Goal: Task Accomplishment & Management: Manage account settings

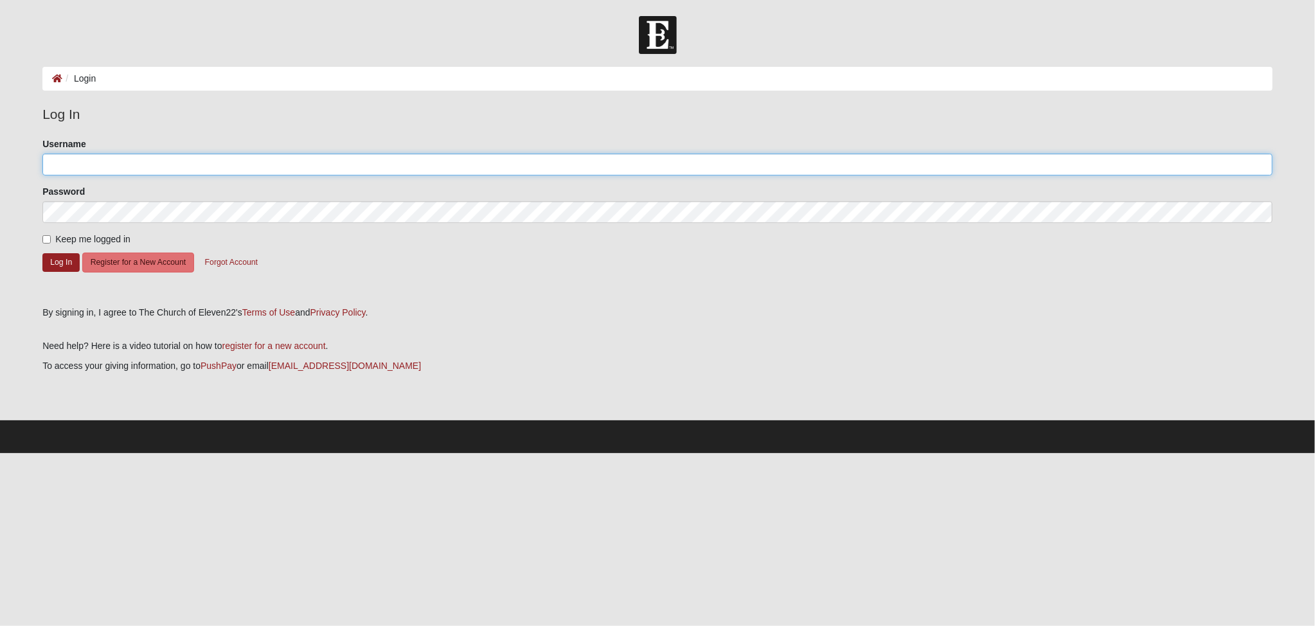
type input "[EMAIL_ADDRESS][DOMAIN_NAME]"
click at [46, 239] on input "Keep me logged in" at bounding box center [46, 239] width 8 height 8
checkbox input "true"
click at [62, 259] on button "Log In" at bounding box center [60, 262] width 37 height 19
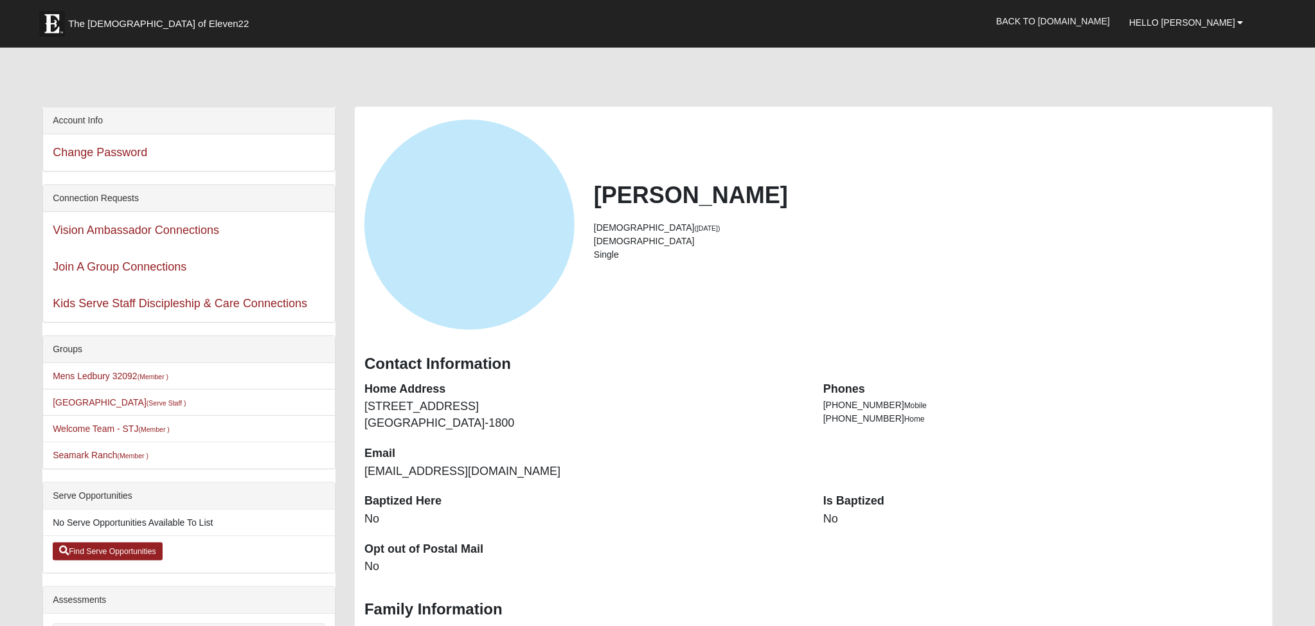
click at [843, 508] on dt "Is Baptized" at bounding box center [1044, 501] width 440 height 17
click at [843, 500] on dt "Is Baptized" at bounding box center [1044, 501] width 440 height 17
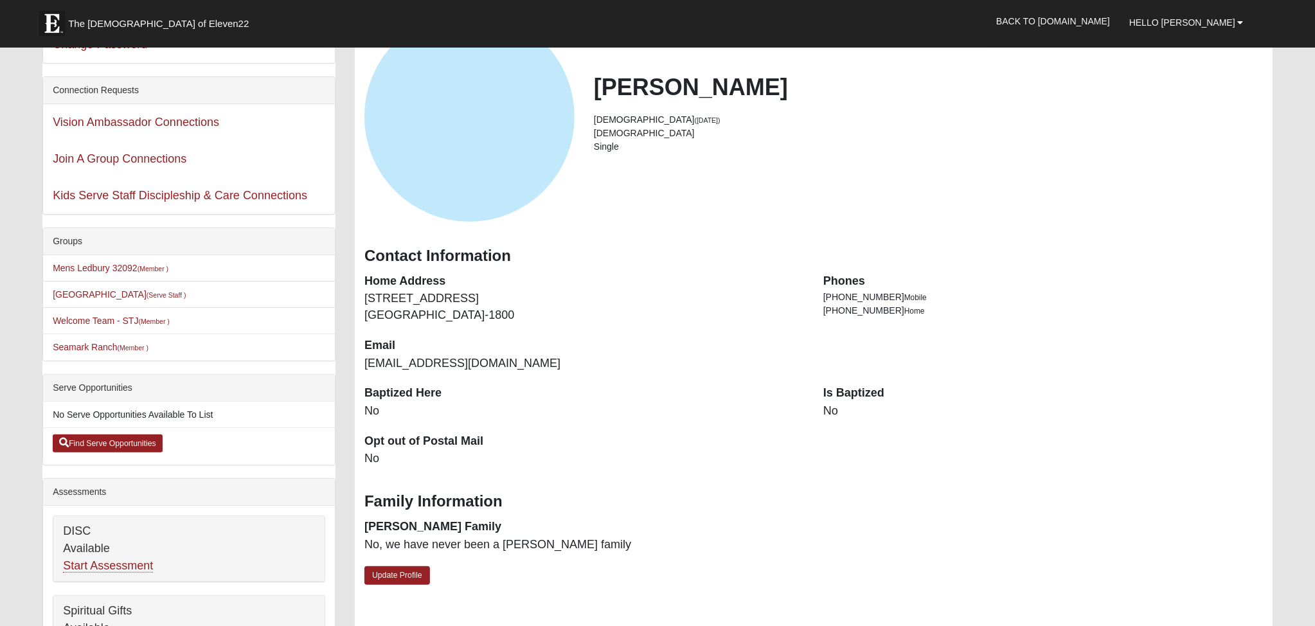
scroll to position [161, 0]
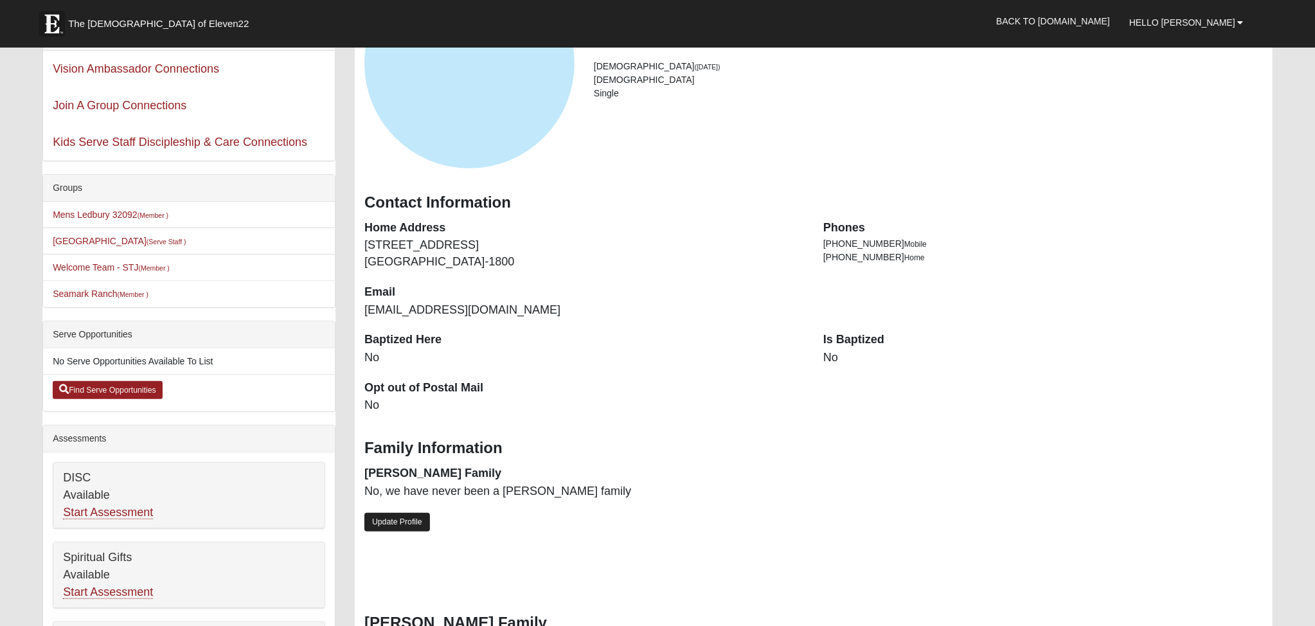
click at [413, 519] on link "Update Profile" at bounding box center [398, 522] width 66 height 19
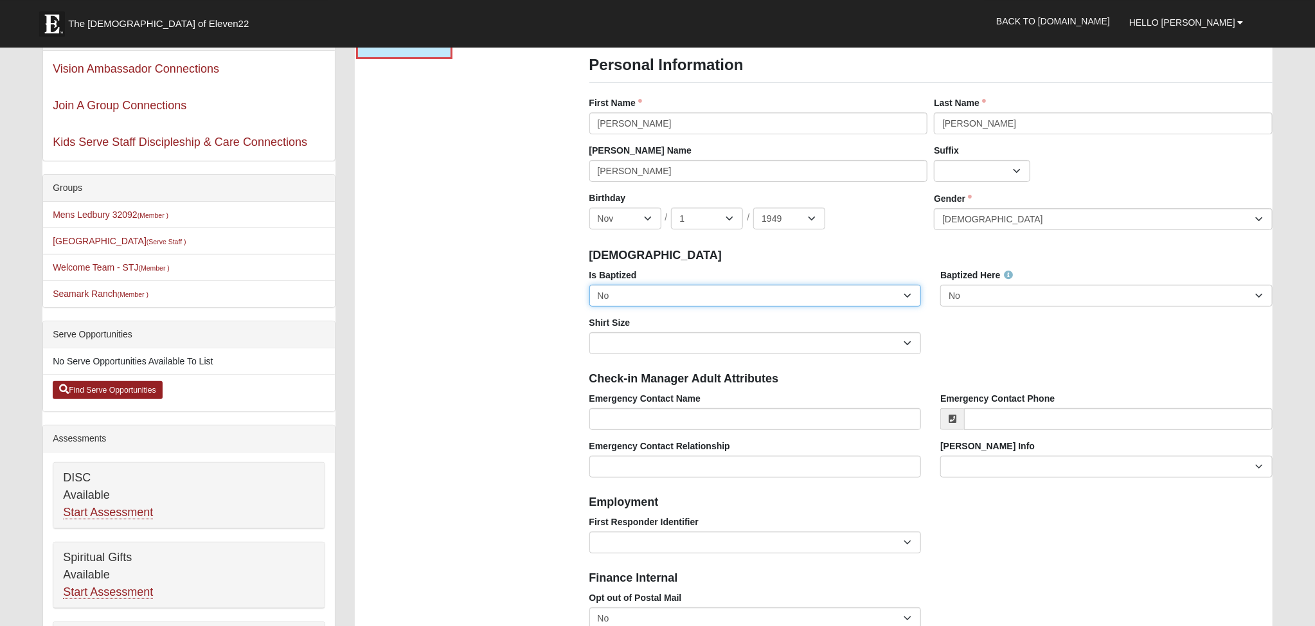
scroll to position [161, 0]
click at [590, 285] on select "No Yes" at bounding box center [756, 296] width 332 height 22
select select "True"
click option "Yes" at bounding box center [0, 0] width 0 height 0
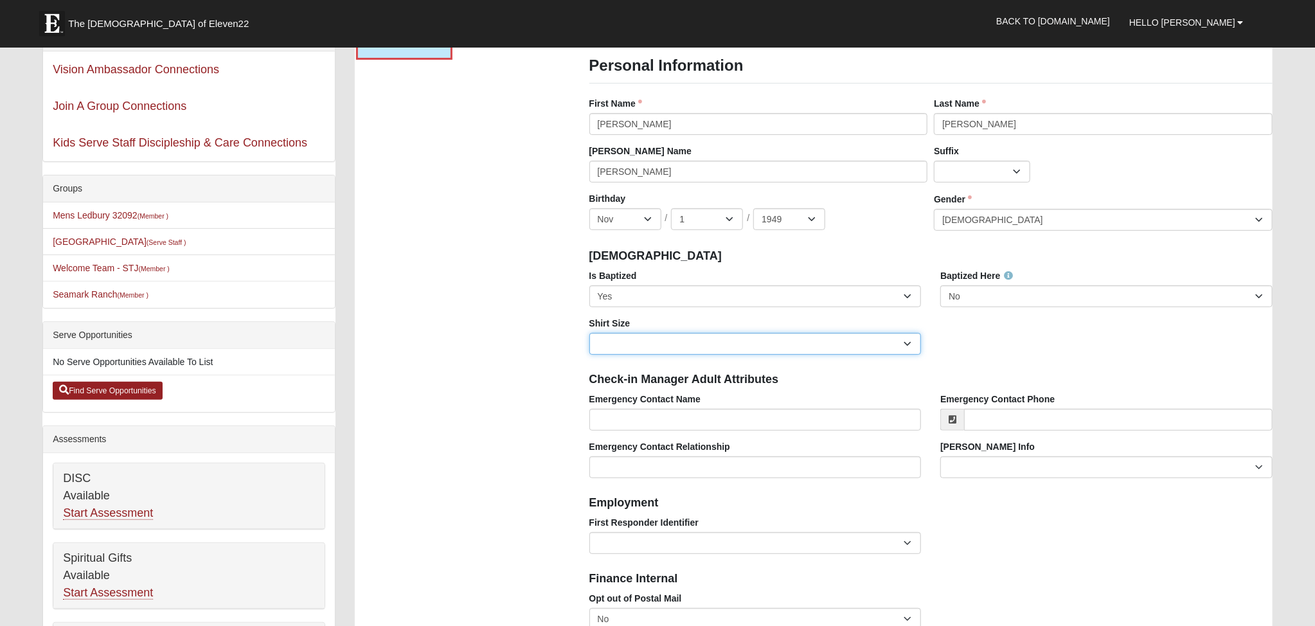
click at [590, 333] on select "Adult Small Adult Medium Adult Large Adult XL Adult XXL Adult 3XL Adult 4XL You…" at bounding box center [756, 344] width 332 height 22
select select "Adult XL"
click option "Adult XL" at bounding box center [0, 0] width 0 height 0
click at [676, 419] on input "Emergency Contact Name" at bounding box center [756, 420] width 332 height 22
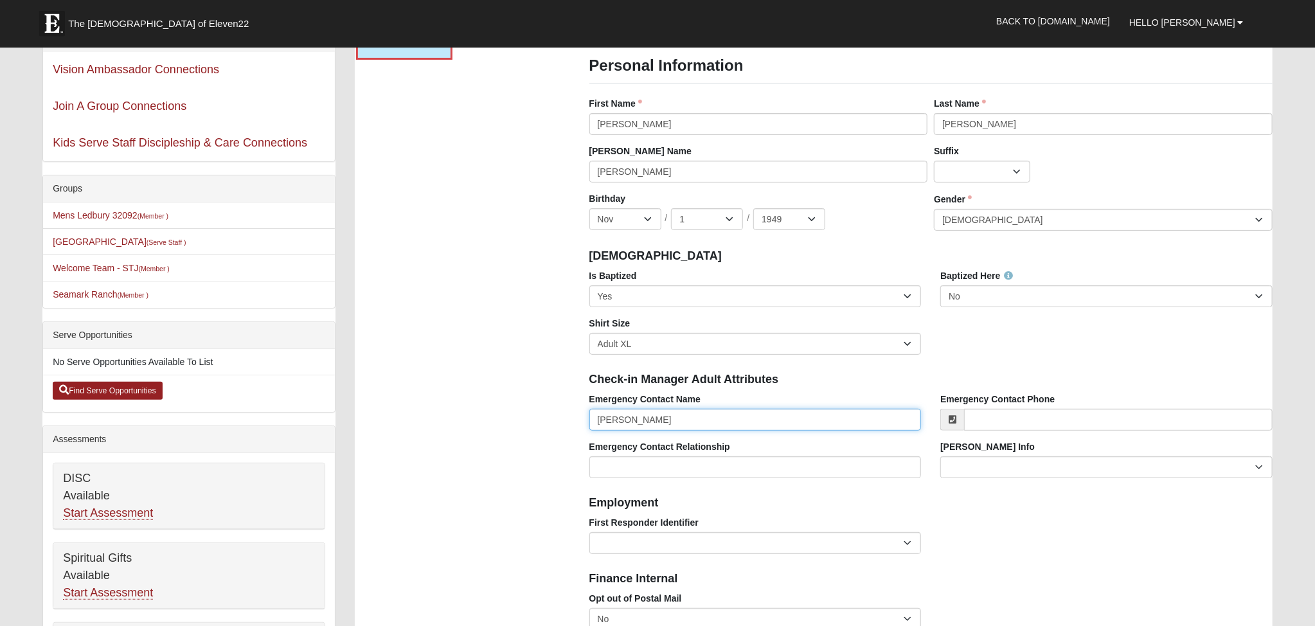
type input "[PERSON_NAME]"
type input "51295479837"
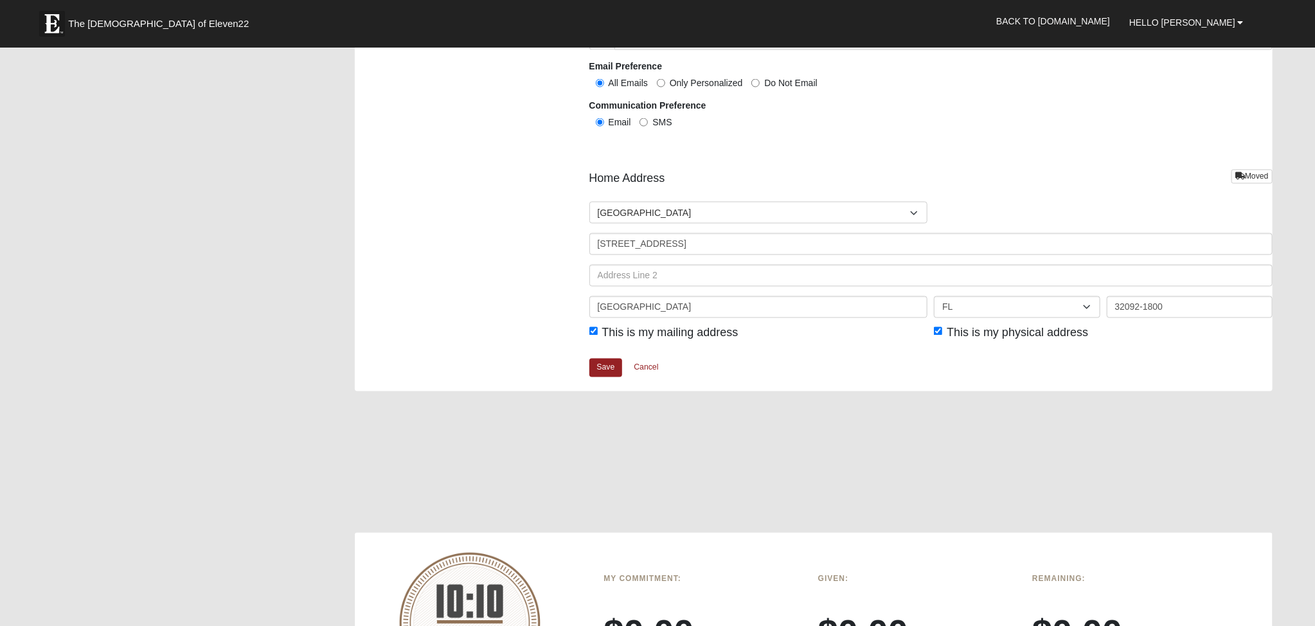
scroll to position [1444, 0]
type input "Daughter"
click at [606, 363] on link "Save" at bounding box center [606, 366] width 33 height 19
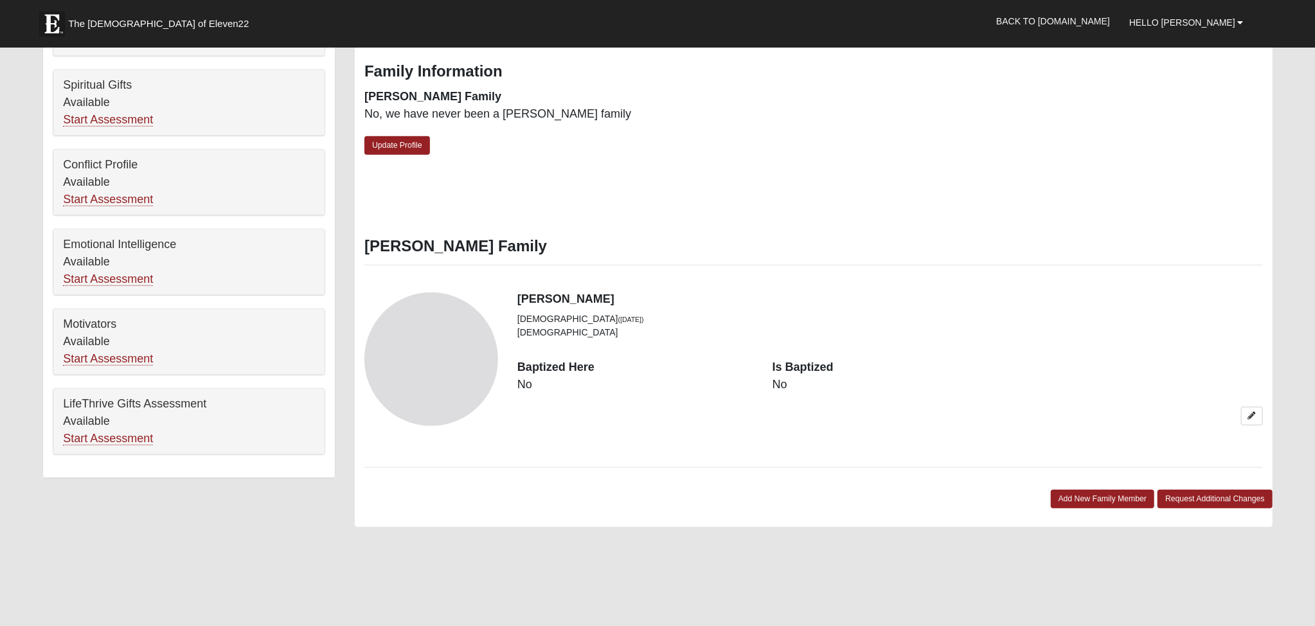
scroll to position [646, 0]
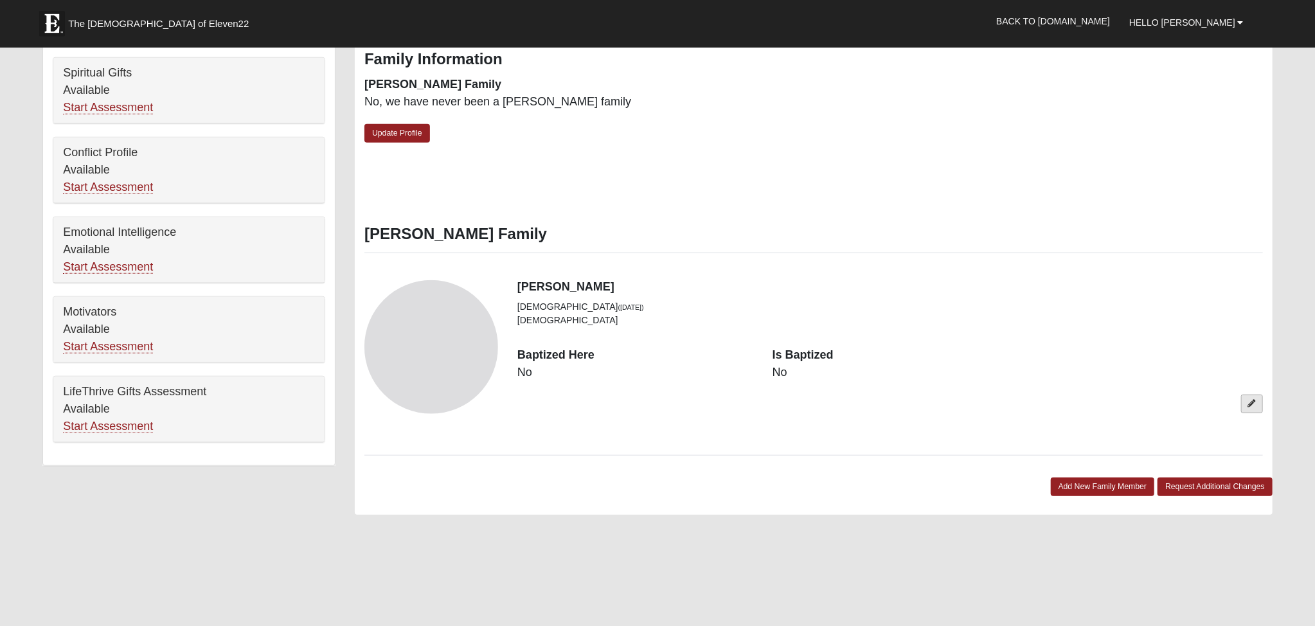
click at [1252, 399] on link at bounding box center [1252, 404] width 22 height 19
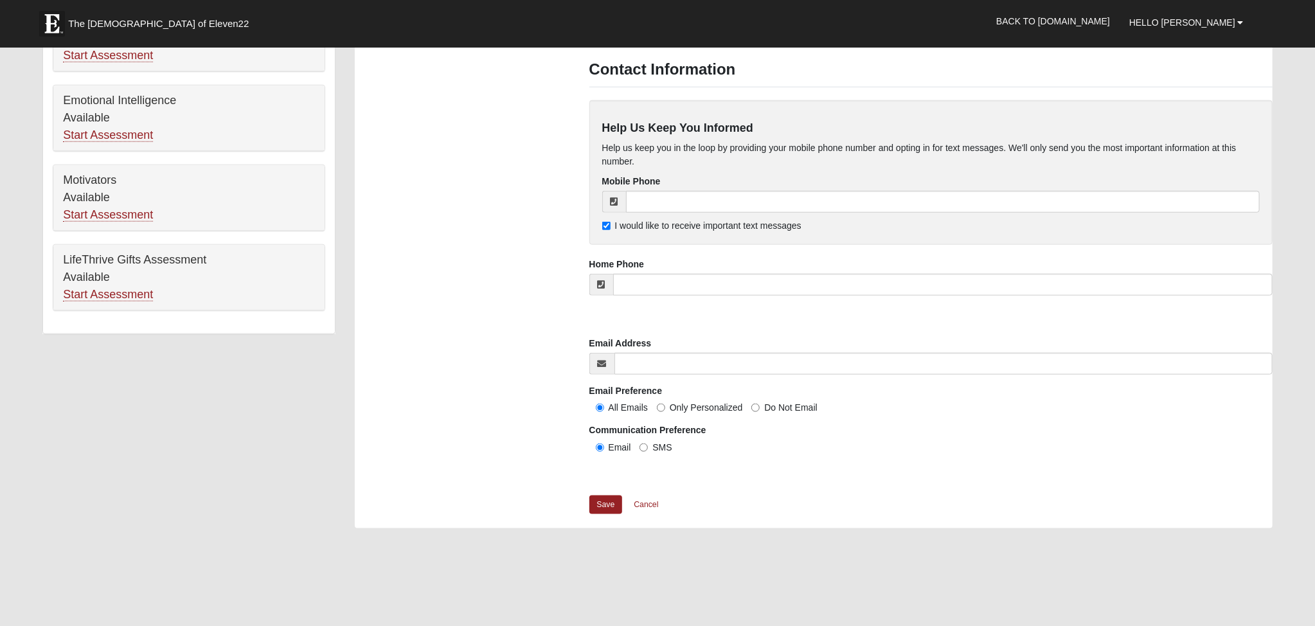
scroll to position [794, 0]
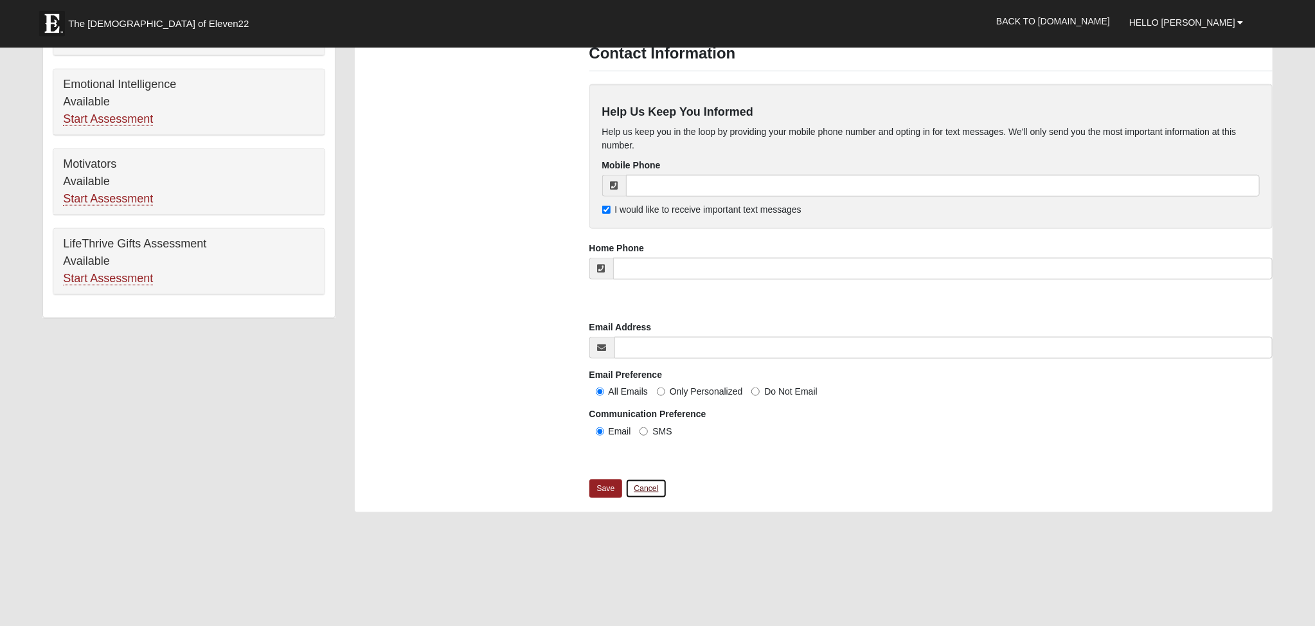
click at [651, 483] on link "Cancel" at bounding box center [646, 489] width 41 height 20
